Goal: Book appointment/travel/reservation

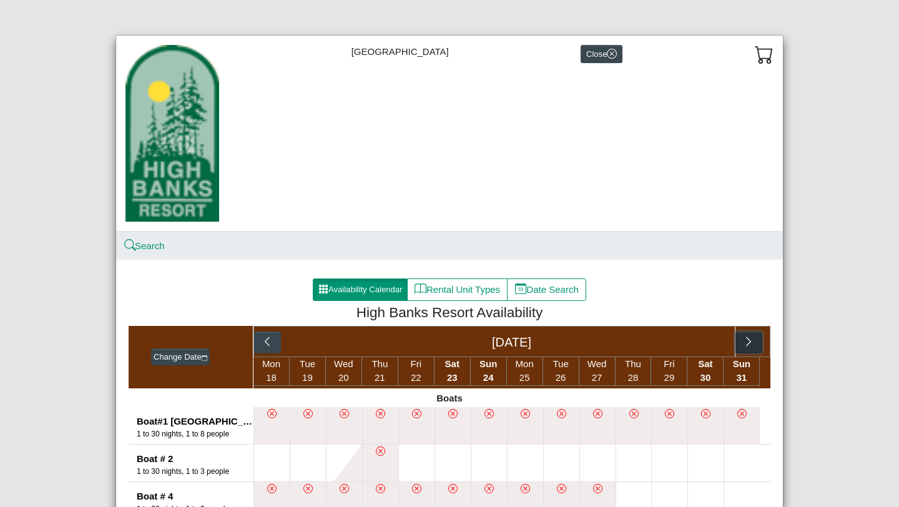
click at [747, 345] on icon "chevron right" at bounding box center [748, 341] width 5 height 9
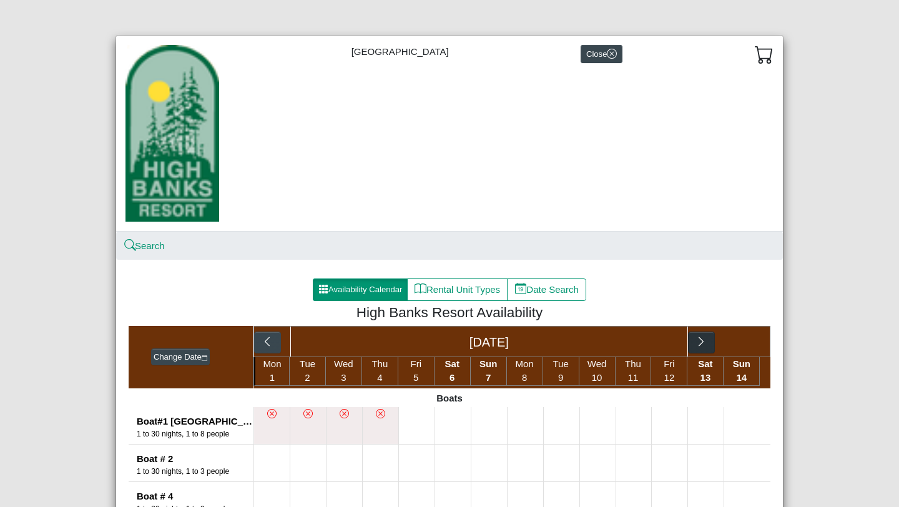
click at [747, 345] on div "[DATE]" at bounding box center [511, 341] width 517 height 31
click at [699, 342] on icon "chevron right" at bounding box center [702, 342] width 12 height 12
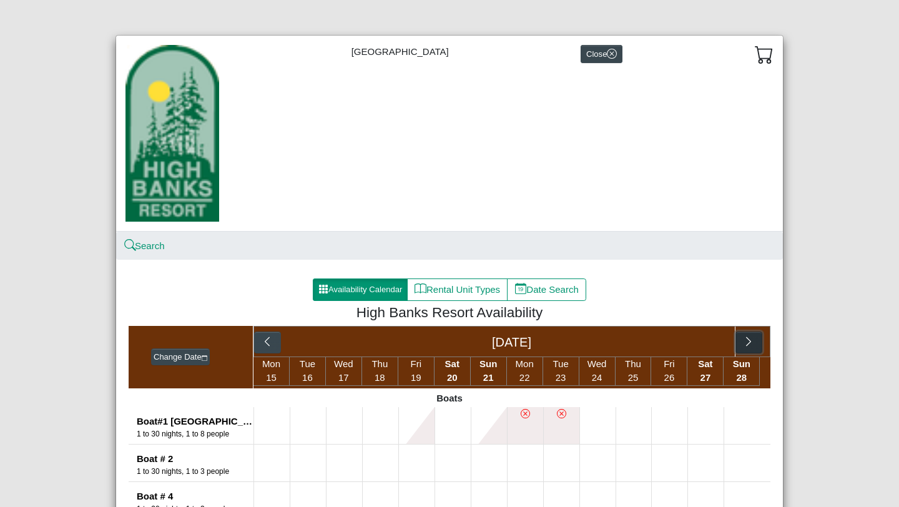
click at [744, 338] on icon "chevron right" at bounding box center [749, 342] width 12 height 12
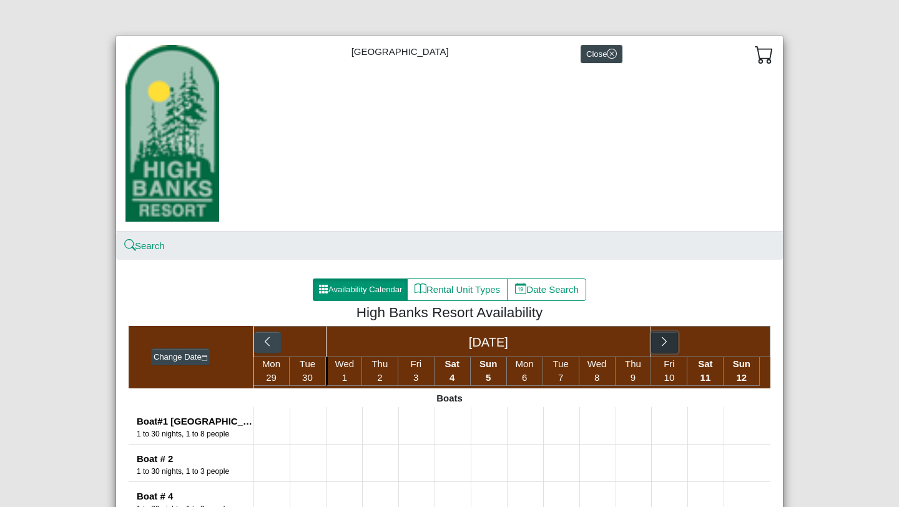
click at [667, 338] on icon "chevron right" at bounding box center [665, 342] width 12 height 12
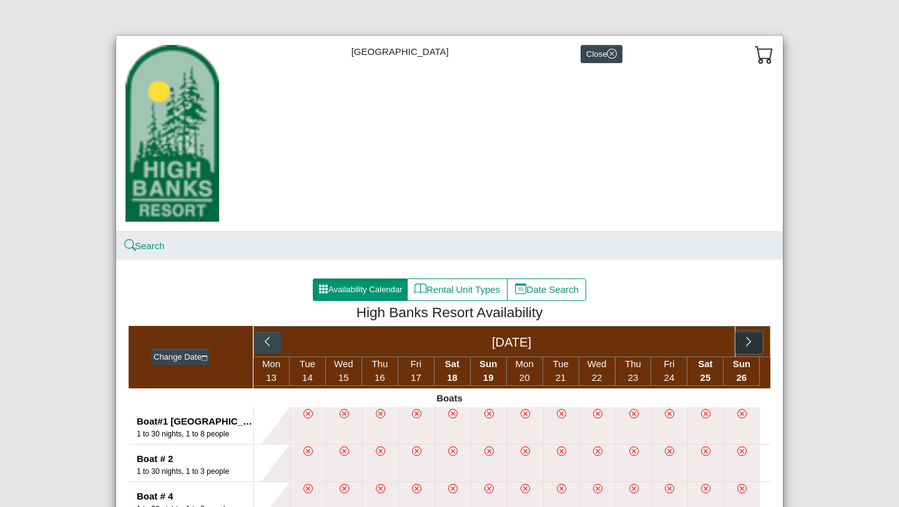
click at [750, 343] on icon "chevron right" at bounding box center [749, 342] width 12 height 12
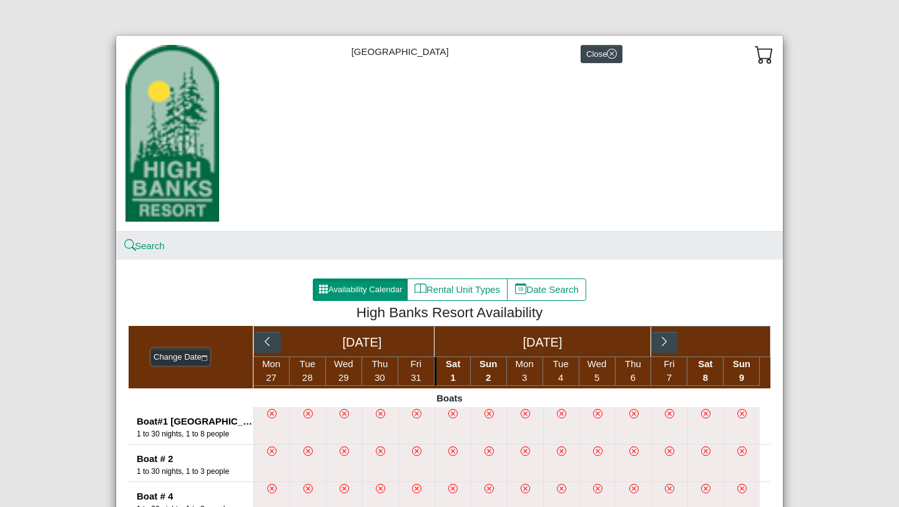
click at [207, 358] on icon "calendar" at bounding box center [205, 358] width 6 height 6
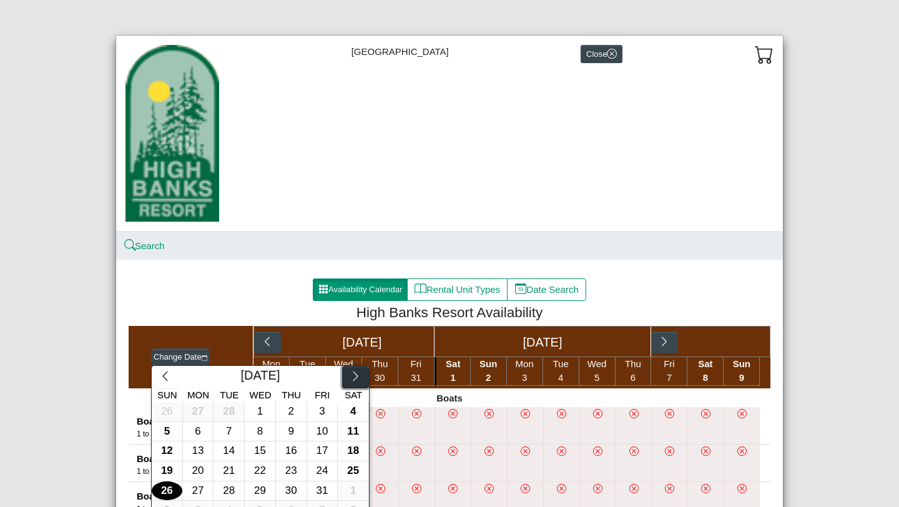
click at [351, 381] on icon "chevron right" at bounding box center [356, 376] width 12 height 12
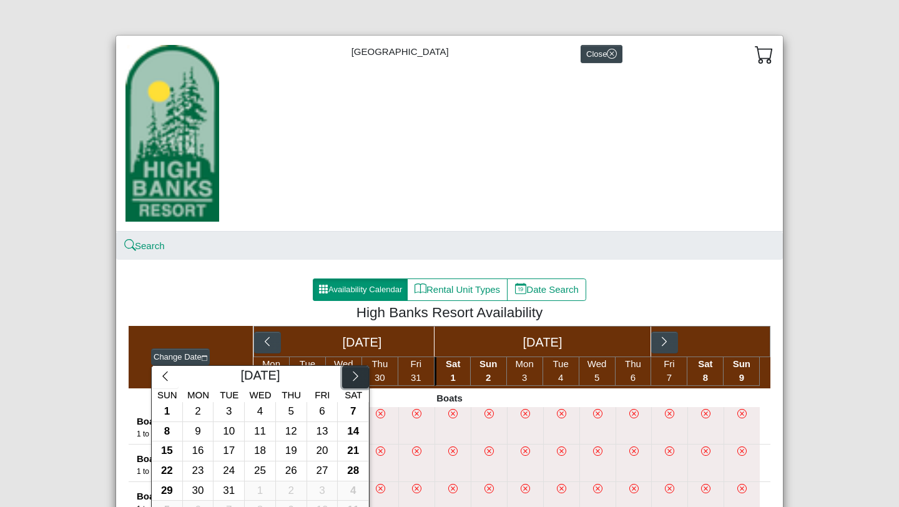
click at [351, 381] on icon "chevron right" at bounding box center [356, 376] width 12 height 12
click at [357, 431] on div "11" at bounding box center [353, 431] width 31 height 19
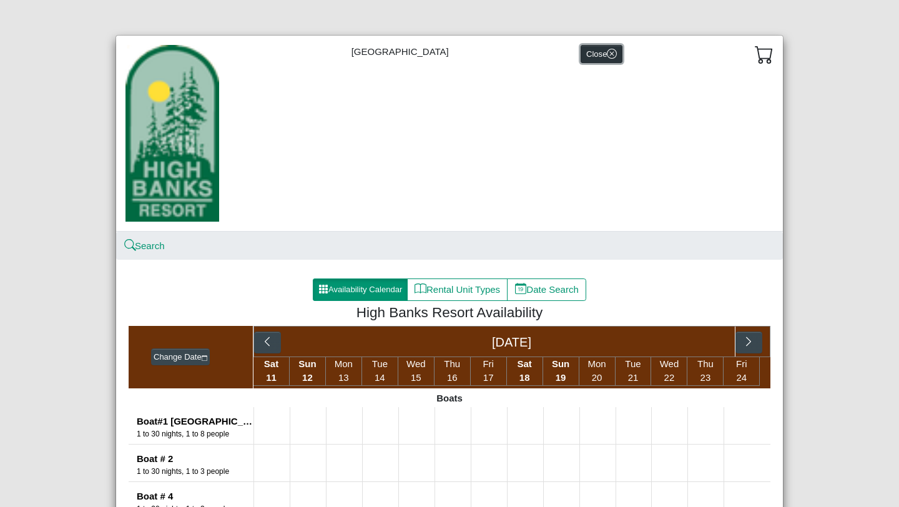
click at [608, 56] on icon "x circle" at bounding box center [612, 54] width 10 height 10
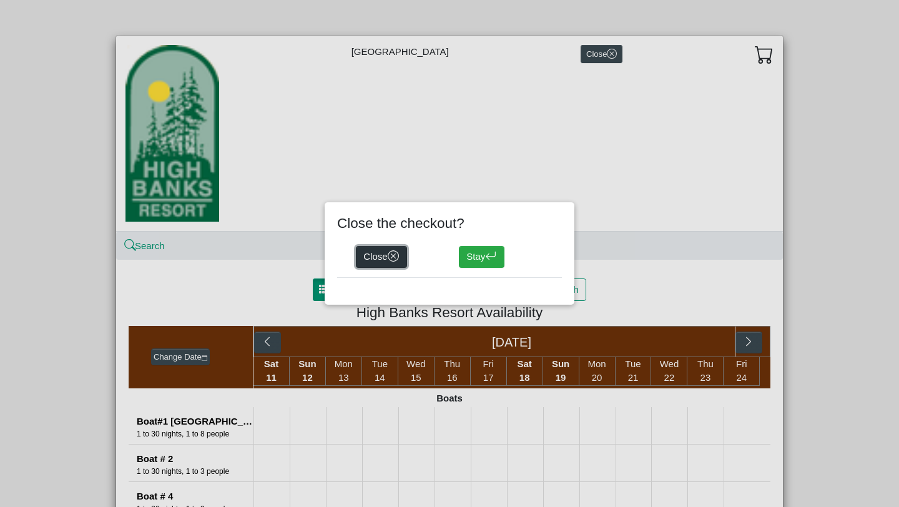
click at [395, 253] on icon "x circle" at bounding box center [394, 256] width 12 height 12
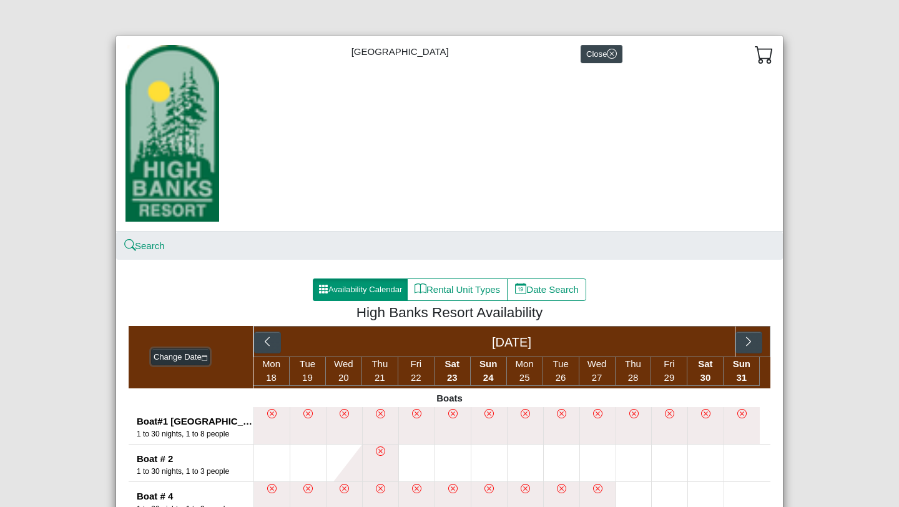
click at [208, 358] on icon "calendar" at bounding box center [205, 358] width 6 height 6
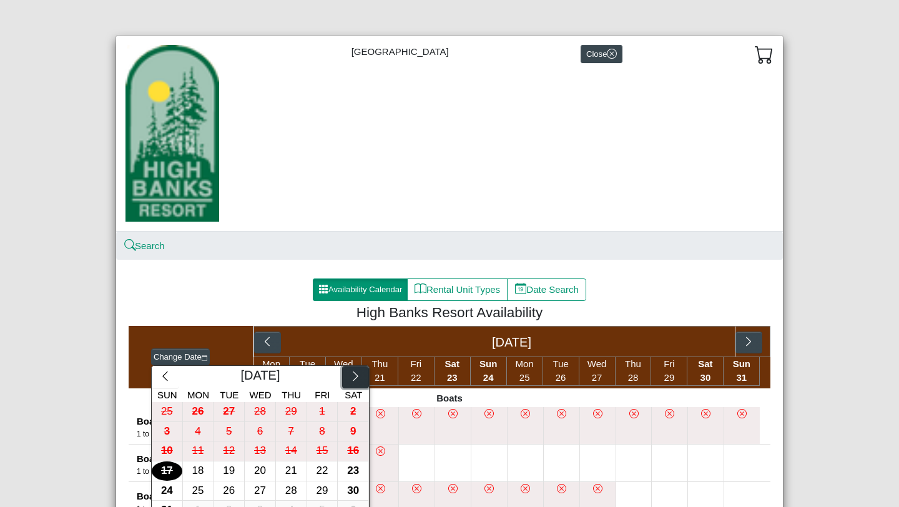
click at [357, 381] on icon "chevron right" at bounding box center [356, 376] width 12 height 12
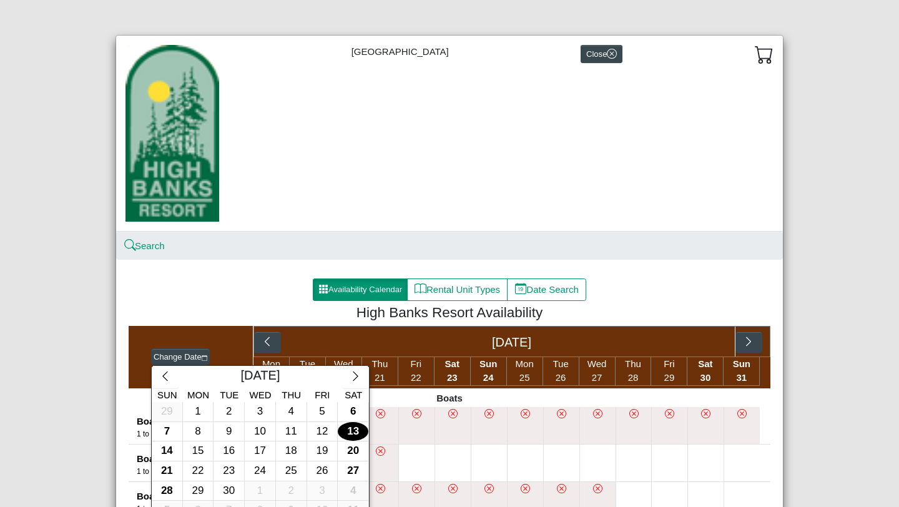
click at [350, 433] on div "13" at bounding box center [353, 431] width 31 height 19
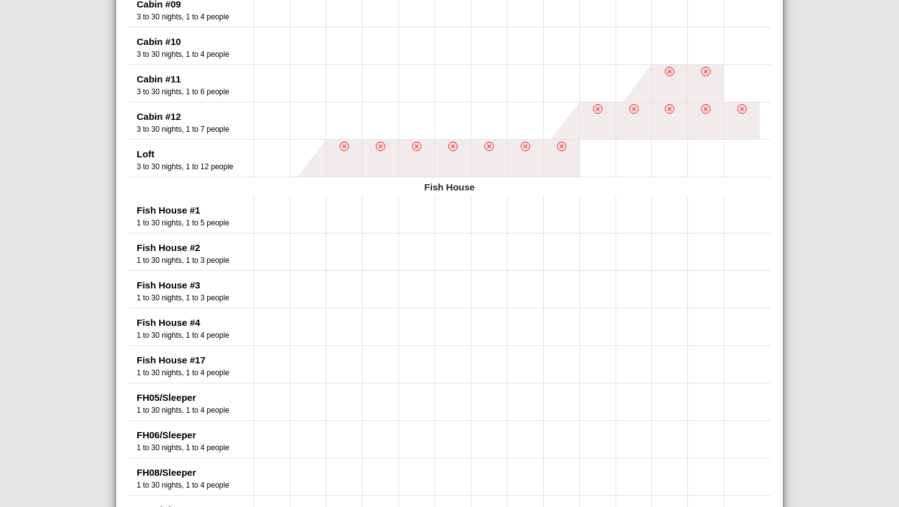
scroll to position [849, 0]
